Goal: Task Accomplishment & Management: Manage account settings

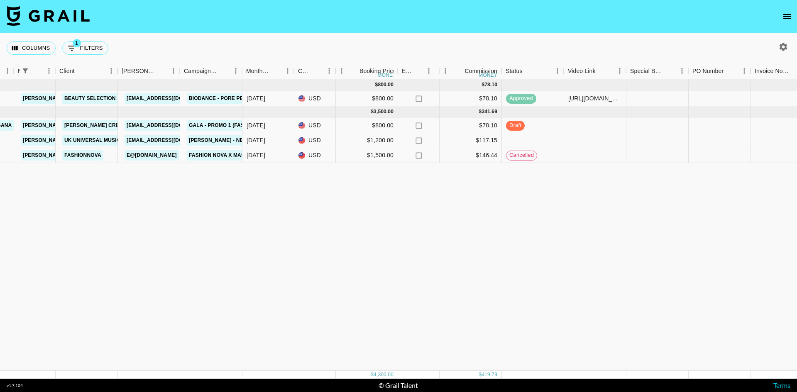
scroll to position [0, 221]
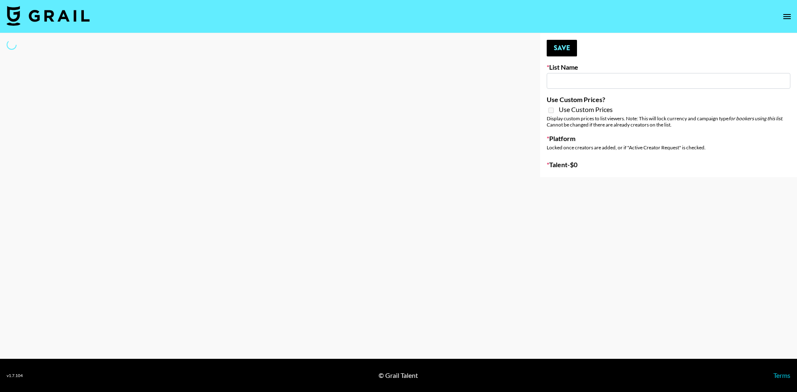
type input "EDM List"
select select "Song"
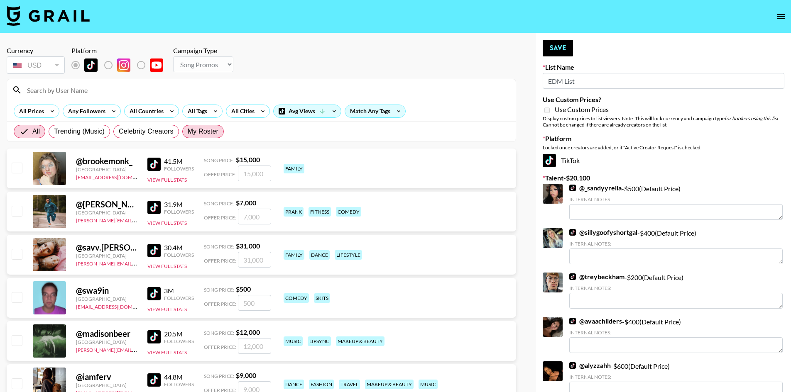
click at [213, 133] on span "My Roster" at bounding box center [203, 132] width 31 height 10
click at [188, 132] on input "My Roster" at bounding box center [188, 132] width 0 height 0
radio input "true"
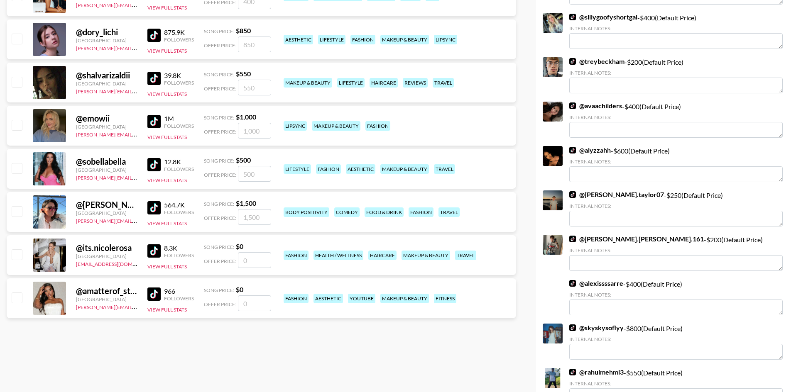
scroll to position [216, 0]
click at [16, 211] on input "checkbox" at bounding box center [17, 211] width 10 height 10
checkbox input "true"
type input "1500"
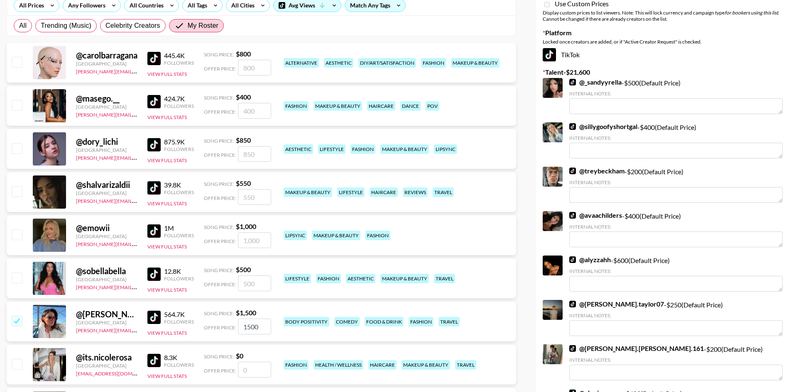
scroll to position [105, 0]
click at [17, 193] on input "checkbox" at bounding box center [17, 192] width 10 height 10
checkbox input "true"
type input "550"
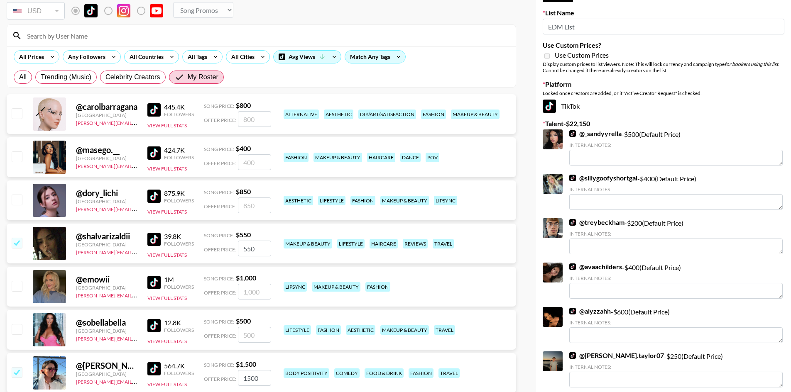
scroll to position [0, 0]
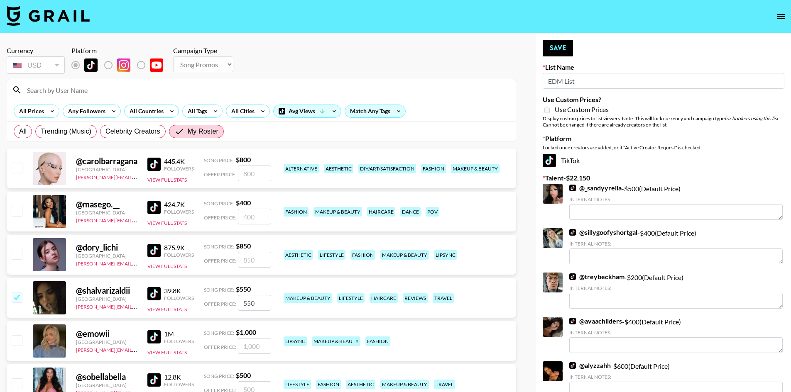
click at [17, 166] on input "checkbox" at bounding box center [17, 168] width 10 height 10
checkbox input "true"
type input "800"
click at [561, 44] on button "Save" at bounding box center [558, 48] width 30 height 17
